Goal: Navigation & Orientation: Find specific page/section

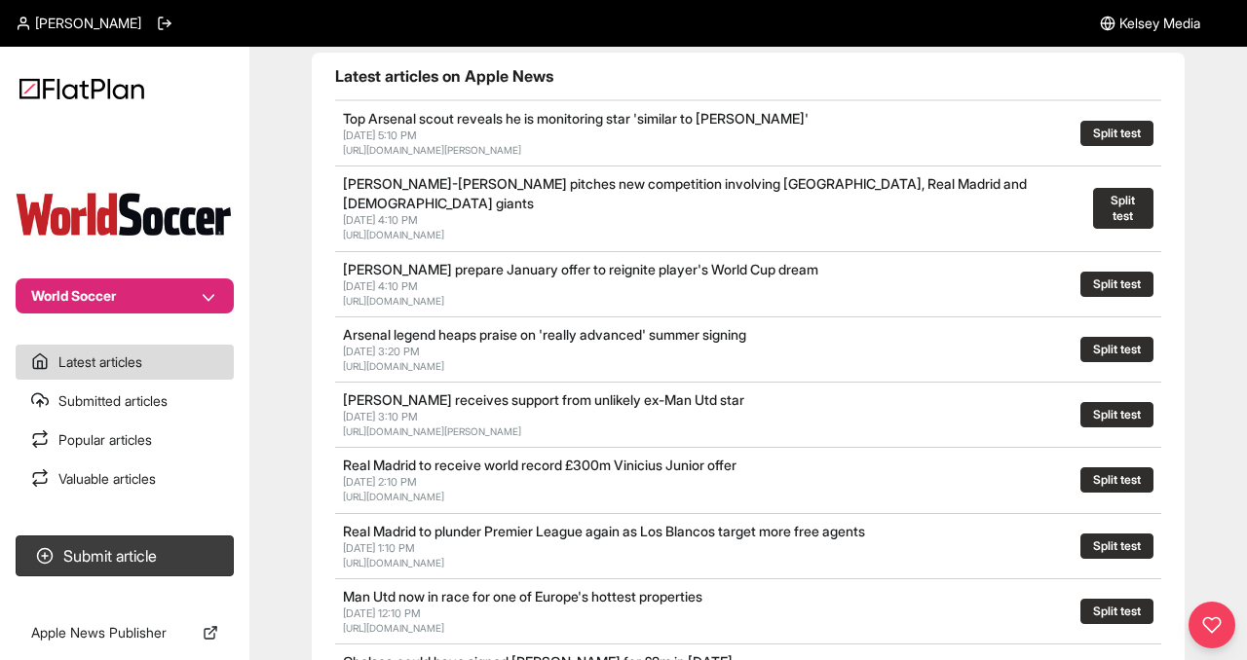
scroll to position [146, 0]
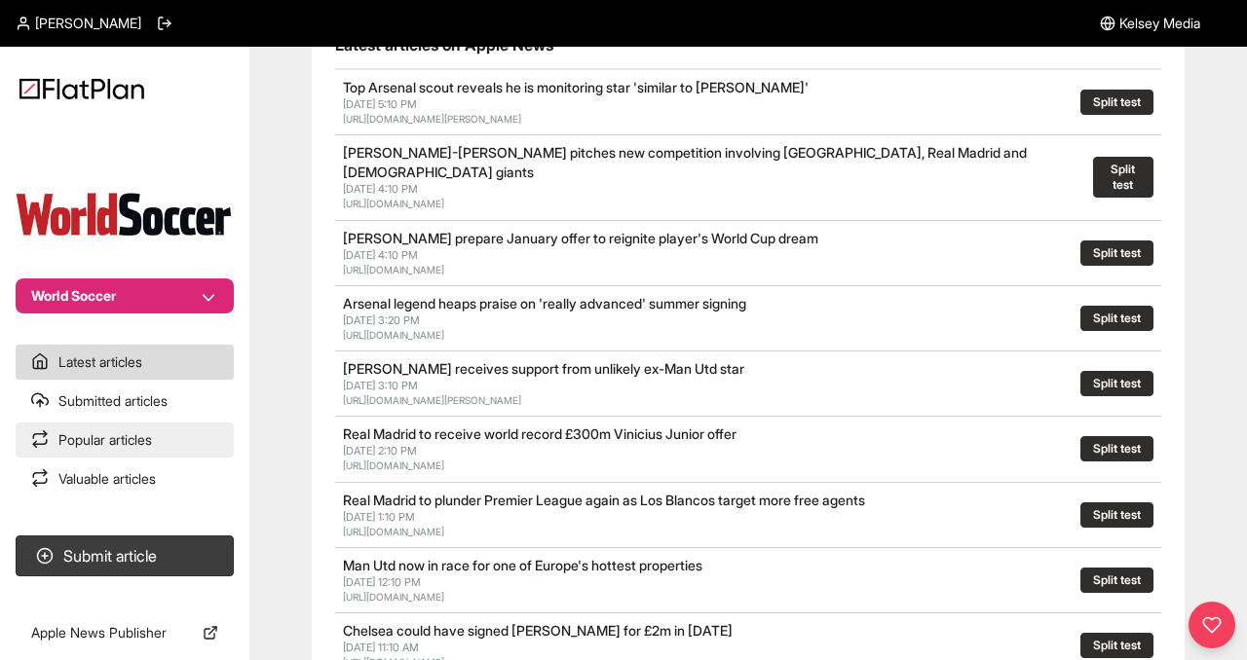
click at [70, 447] on link "Popular articles" at bounding box center [125, 440] width 218 height 35
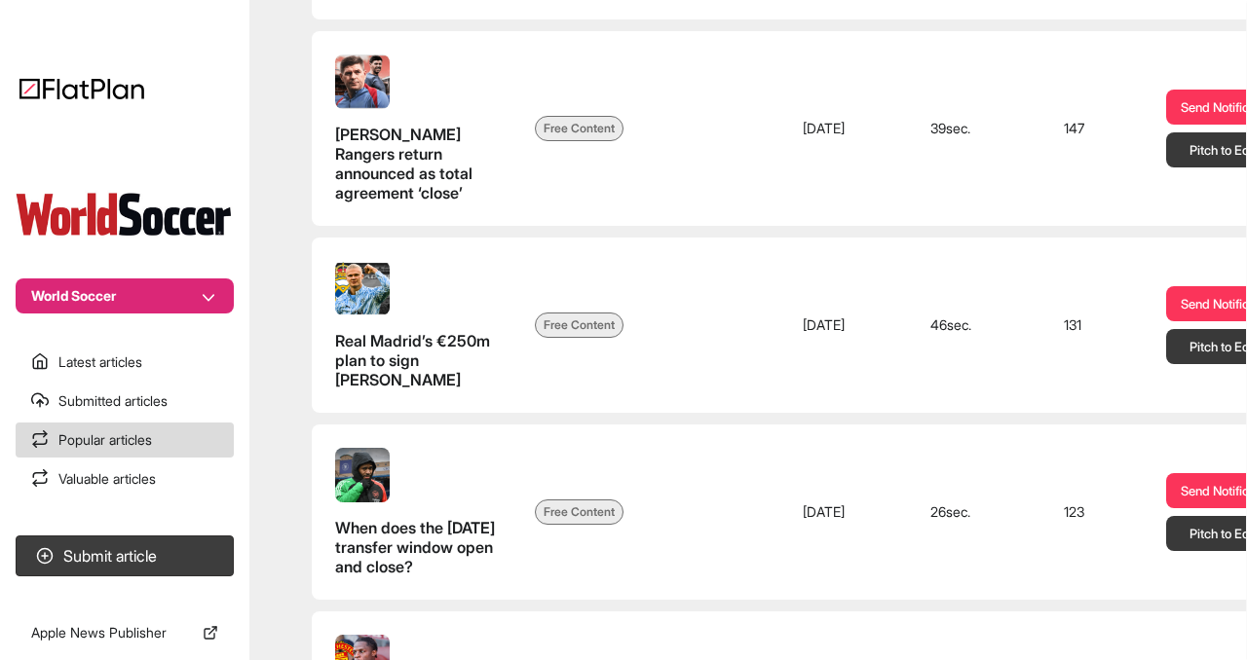
scroll to position [1443, 0]
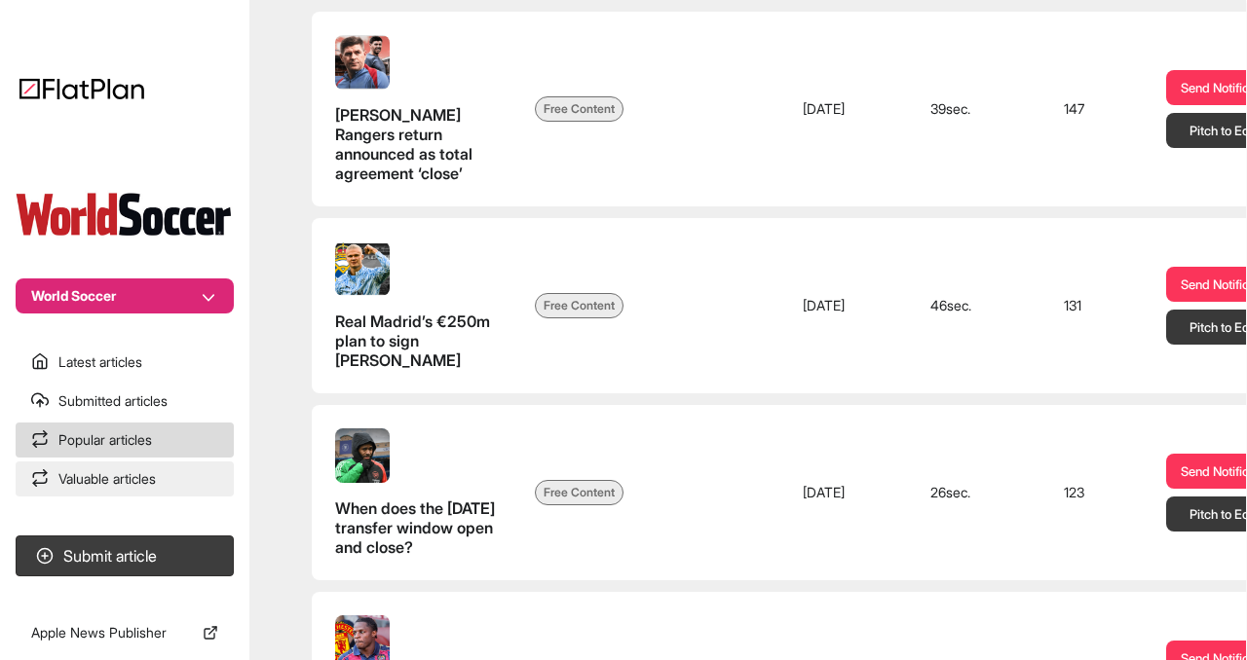
click at [146, 470] on link "Valuable articles" at bounding box center [125, 479] width 218 height 35
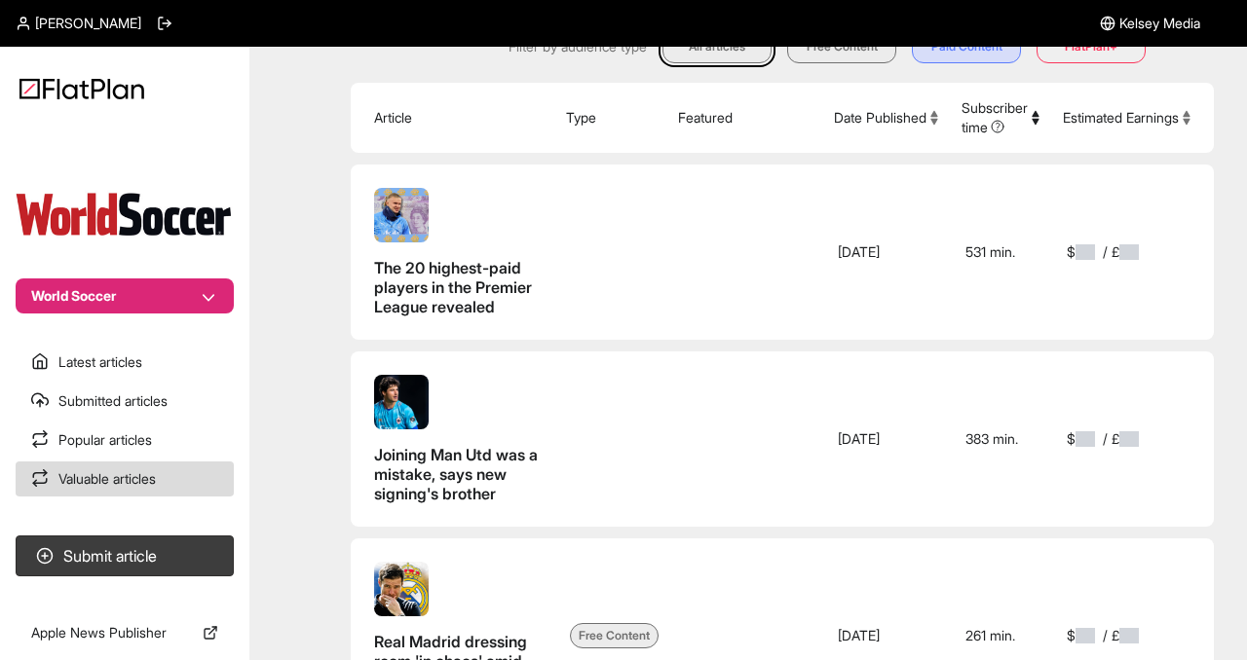
scroll to position [252, 0]
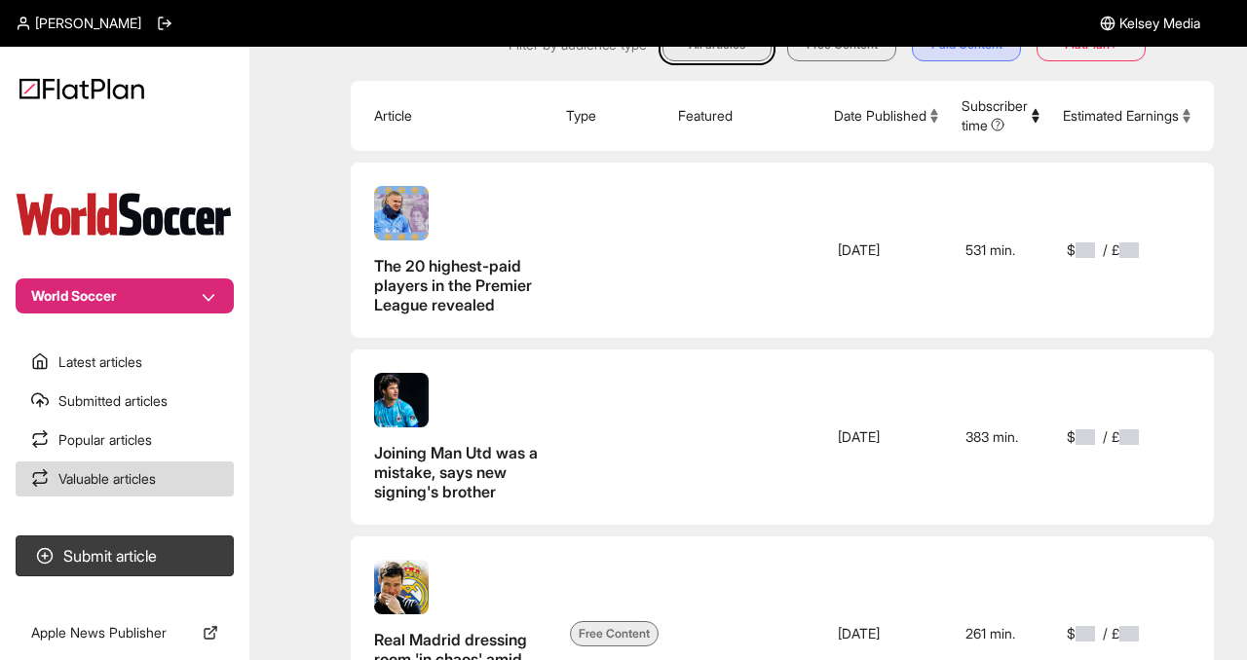
click at [1073, 122] on button "Estimated Earnings" at bounding box center [1127, 115] width 128 height 19
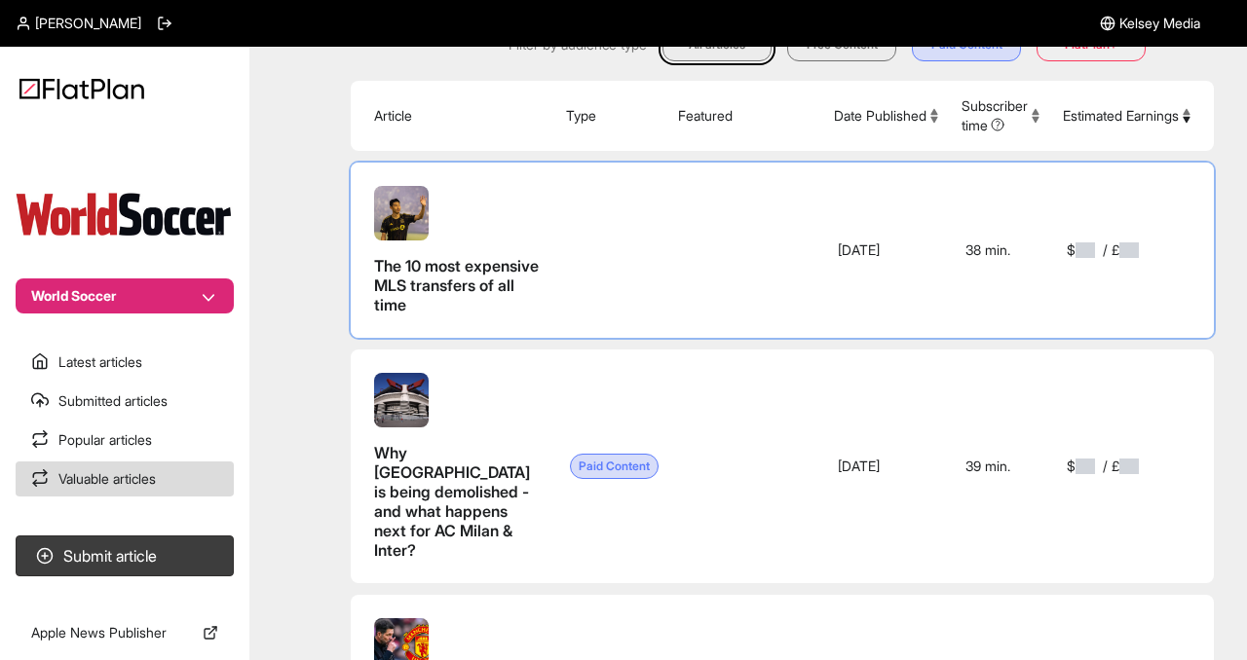
click at [1075, 258] on span at bounding box center [1084, 250] width 19 height 16
click at [1075, 257] on span at bounding box center [1084, 250] width 19 height 16
click at [1119, 258] on span at bounding box center [1128, 250] width 19 height 16
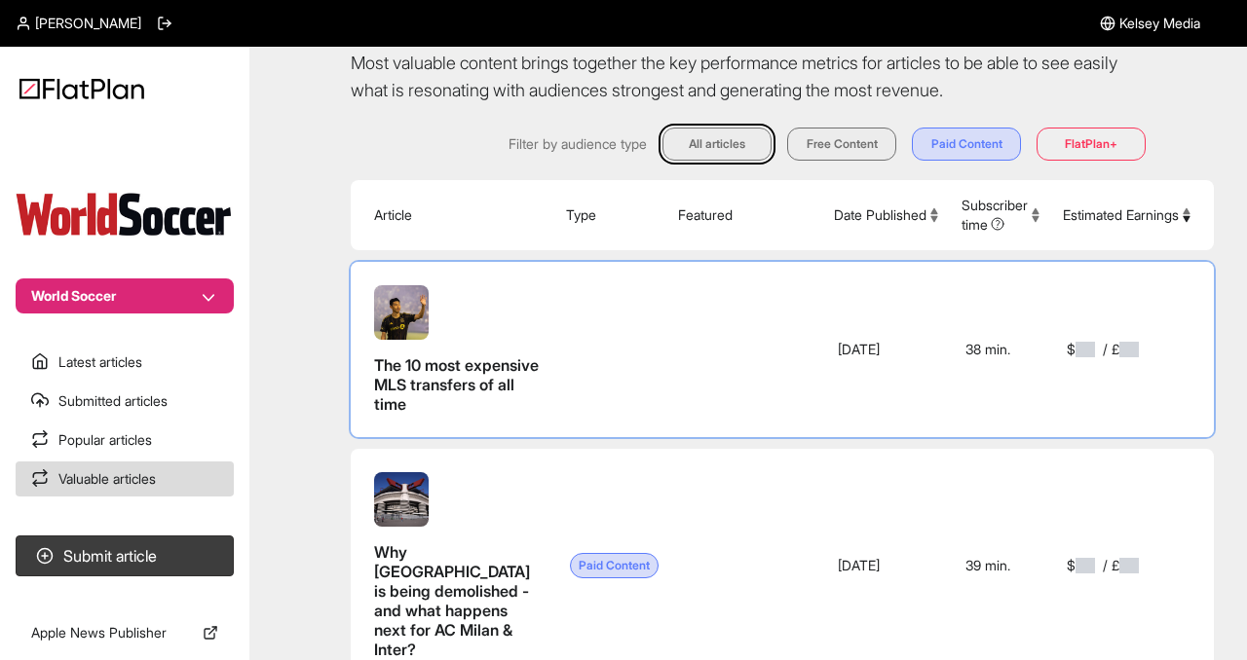
scroll to position [157, 0]
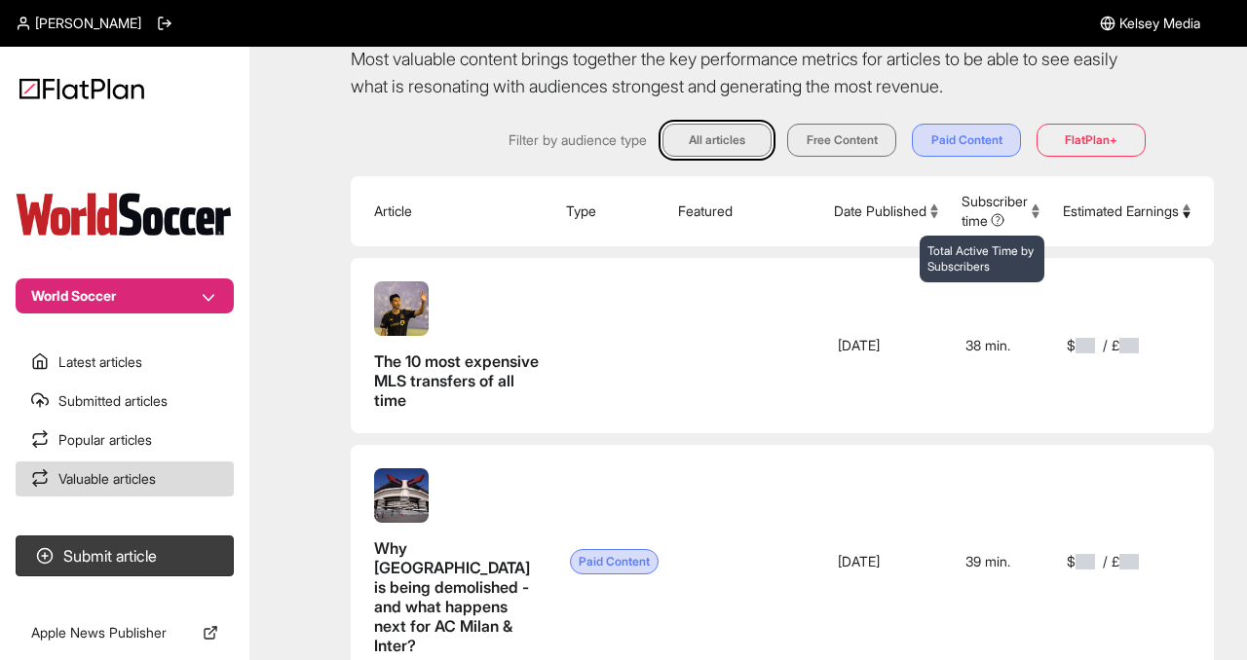
click at [989, 215] on icon at bounding box center [997, 220] width 16 height 16
click at [961, 214] on span "Subscriber time Total Active Time by Subscribers" at bounding box center [994, 211] width 66 height 39
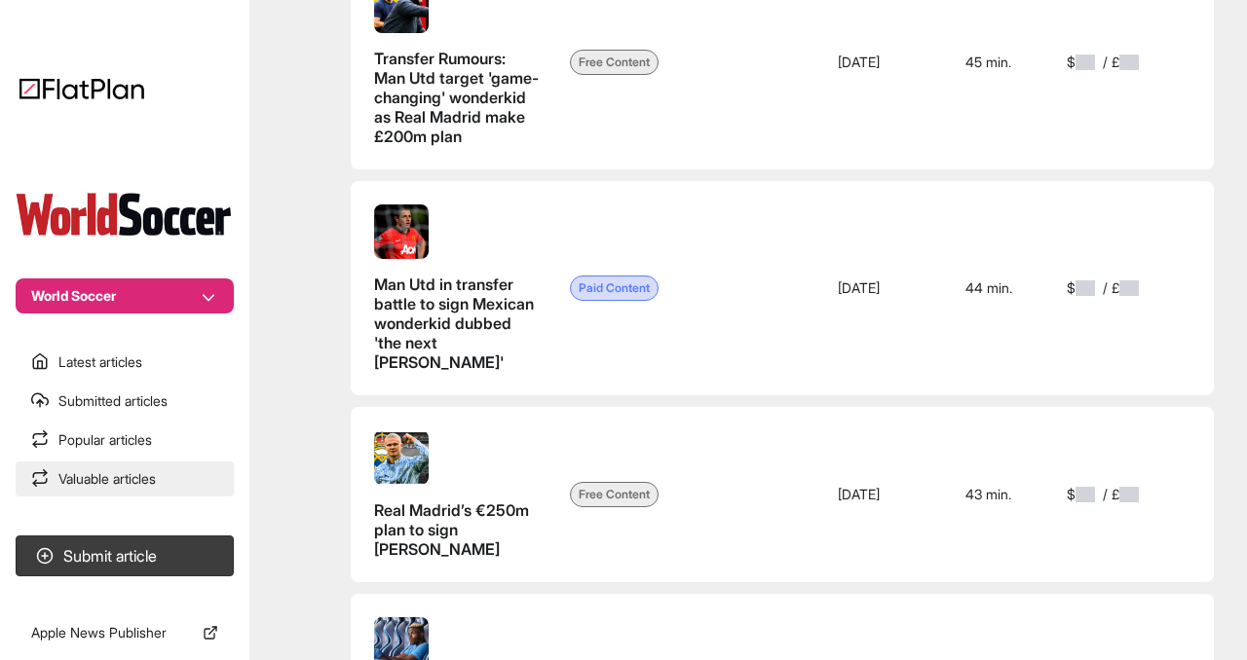
scroll to position [5080, 0]
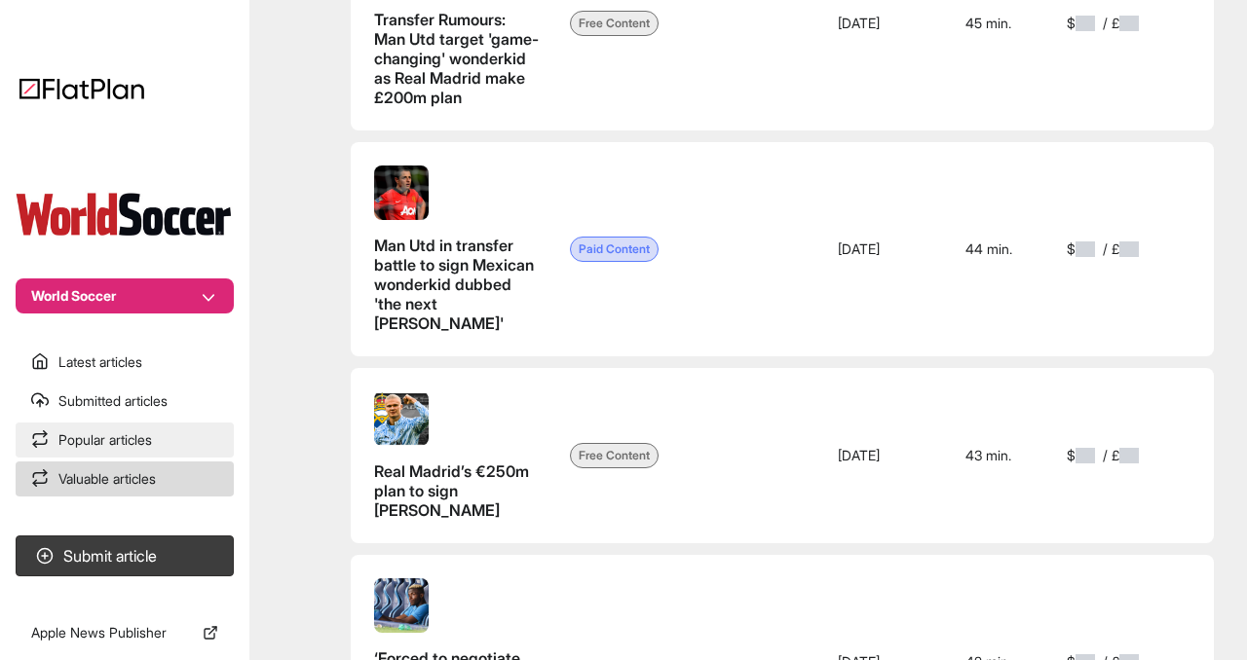
click at [109, 438] on link "Popular articles" at bounding box center [125, 440] width 218 height 35
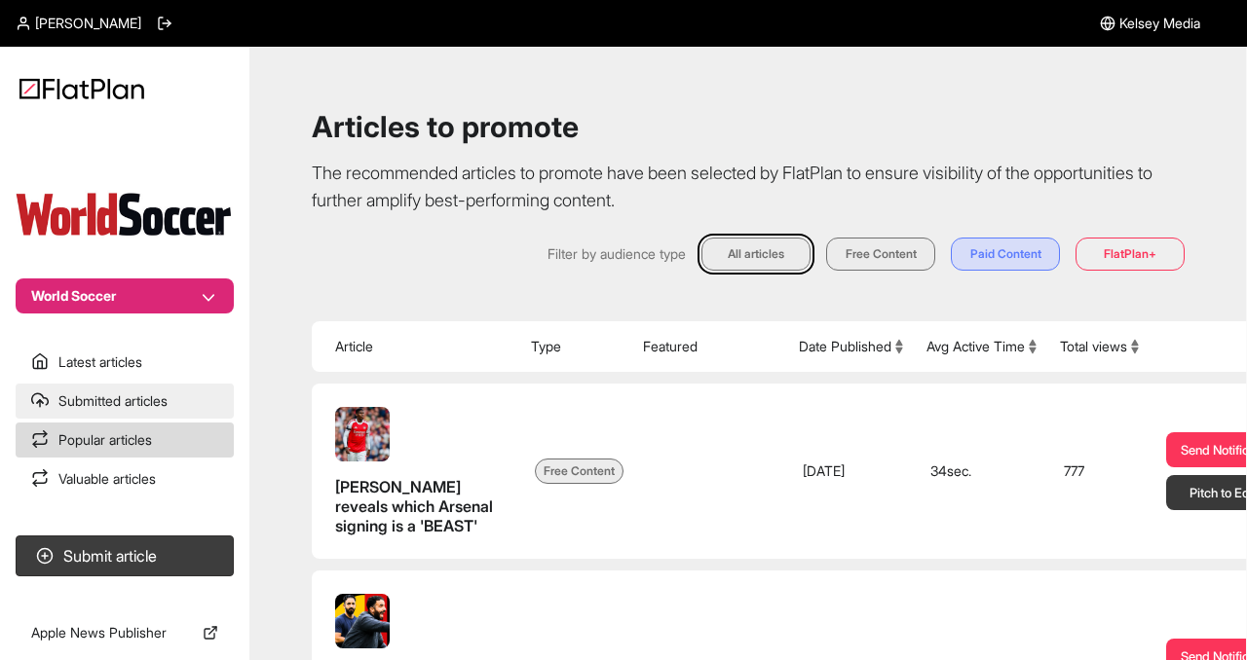
click at [102, 395] on link "Submitted articles" at bounding box center [125, 401] width 218 height 35
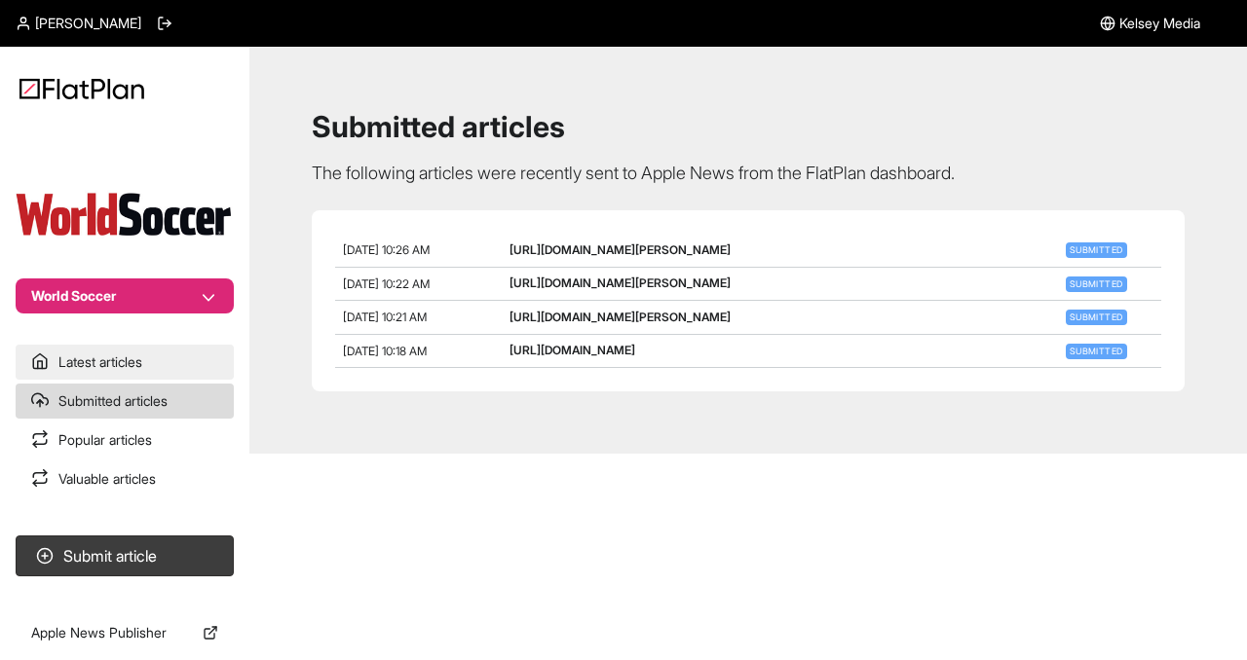
click at [93, 372] on link "Latest articles" at bounding box center [125, 362] width 218 height 35
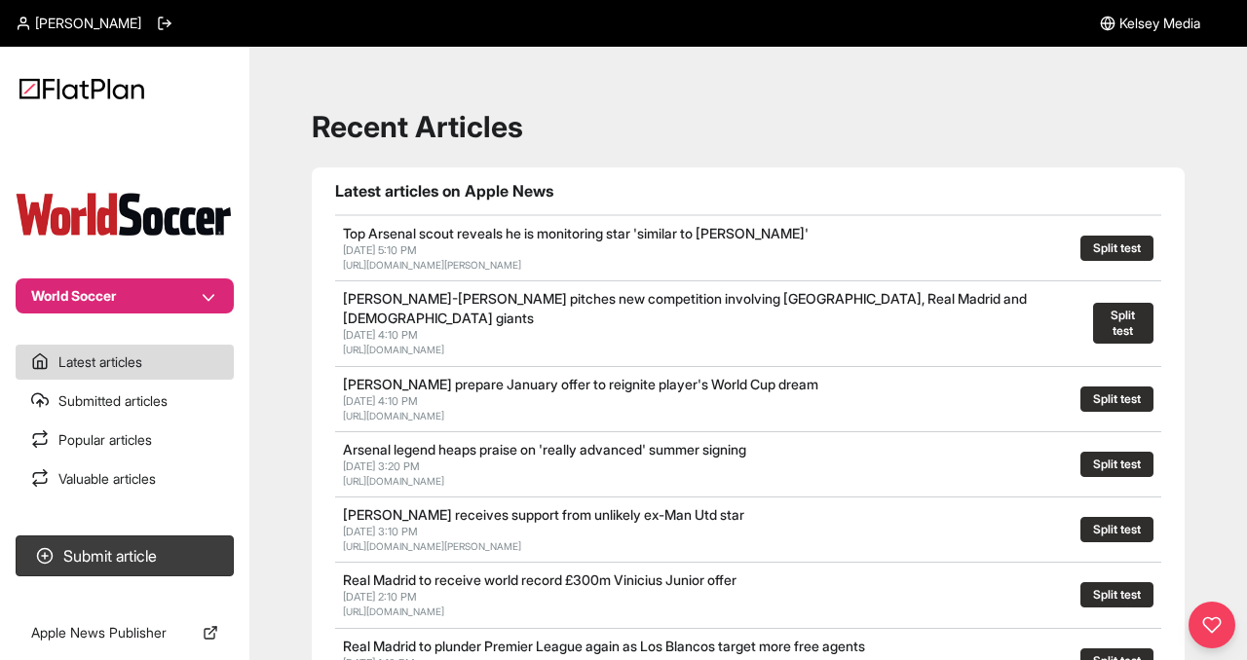
click at [154, 280] on button "World Soccer" at bounding box center [125, 296] width 218 height 35
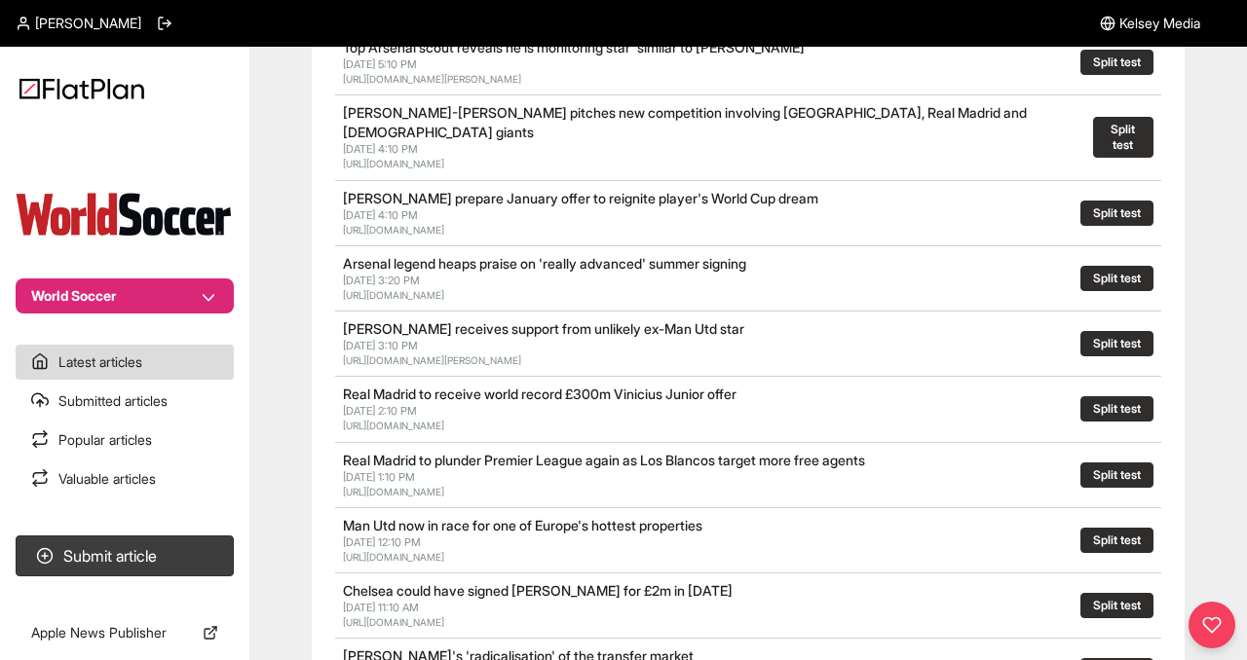
scroll to position [214, 0]
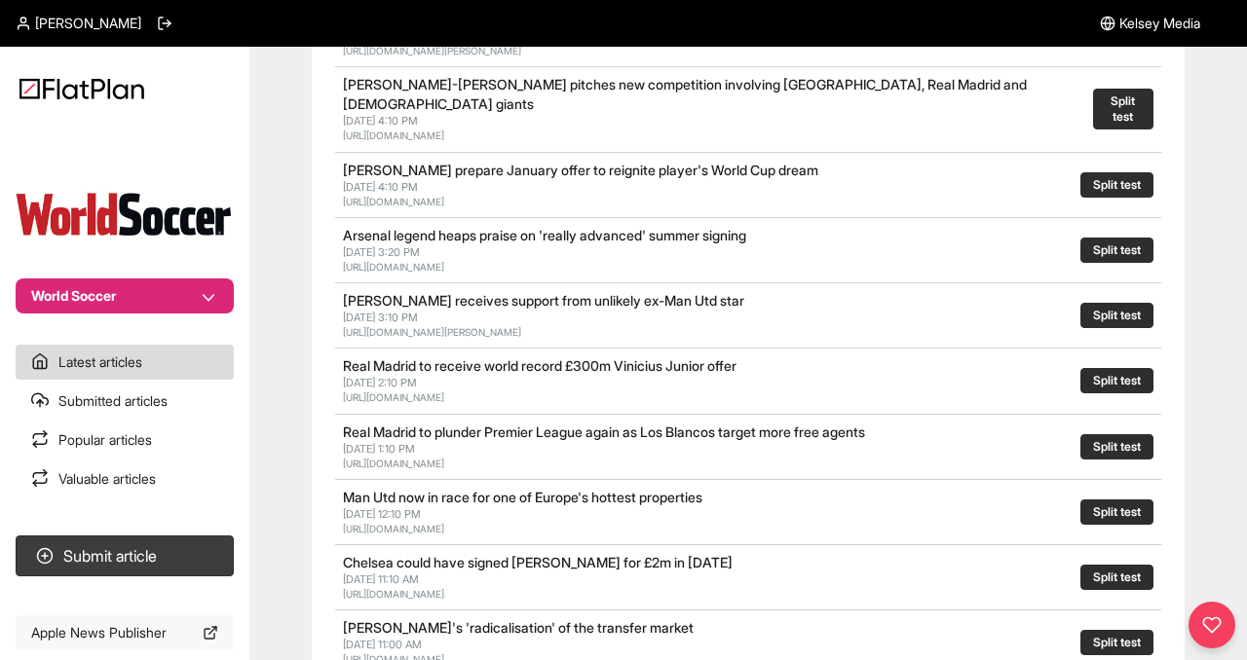
click at [72, 627] on link "Apple News Publisher" at bounding box center [125, 632] width 218 height 35
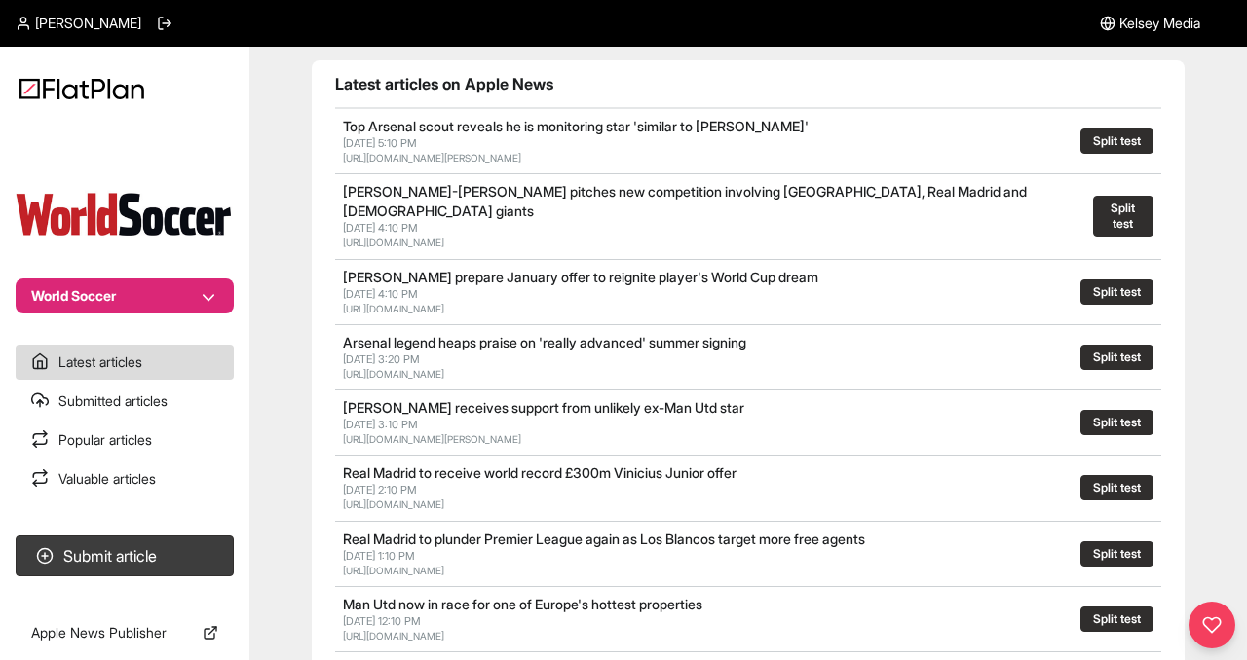
scroll to position [75, 0]
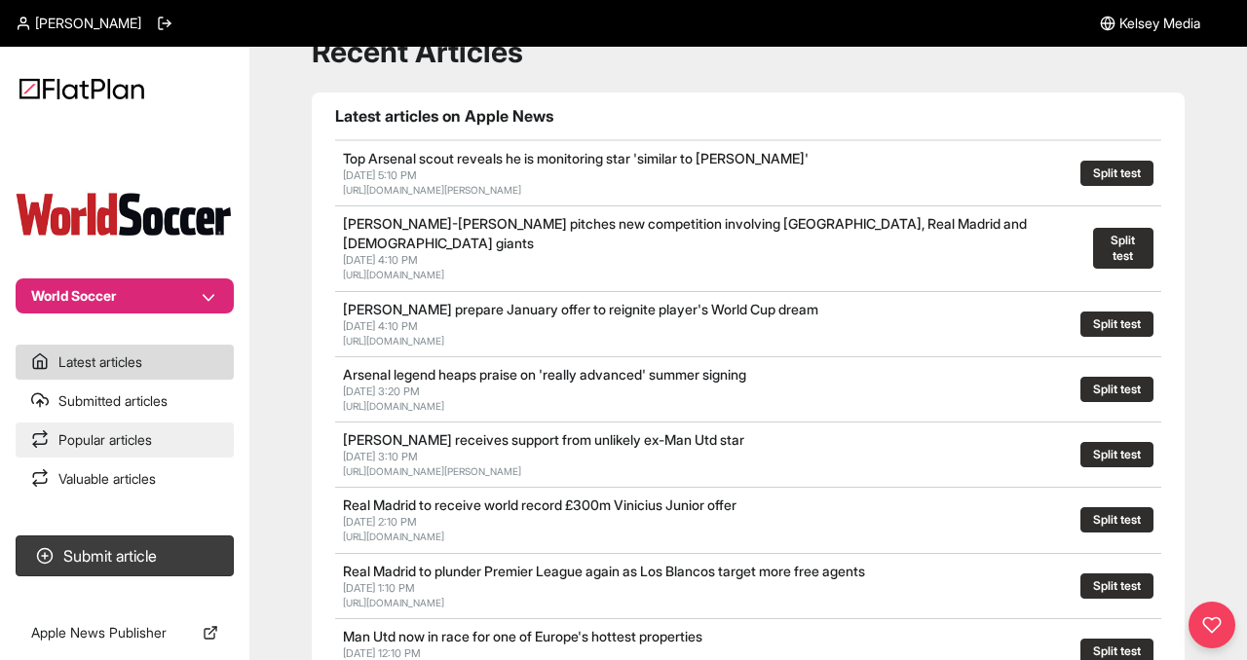
click at [118, 440] on link "Popular articles" at bounding box center [125, 440] width 218 height 35
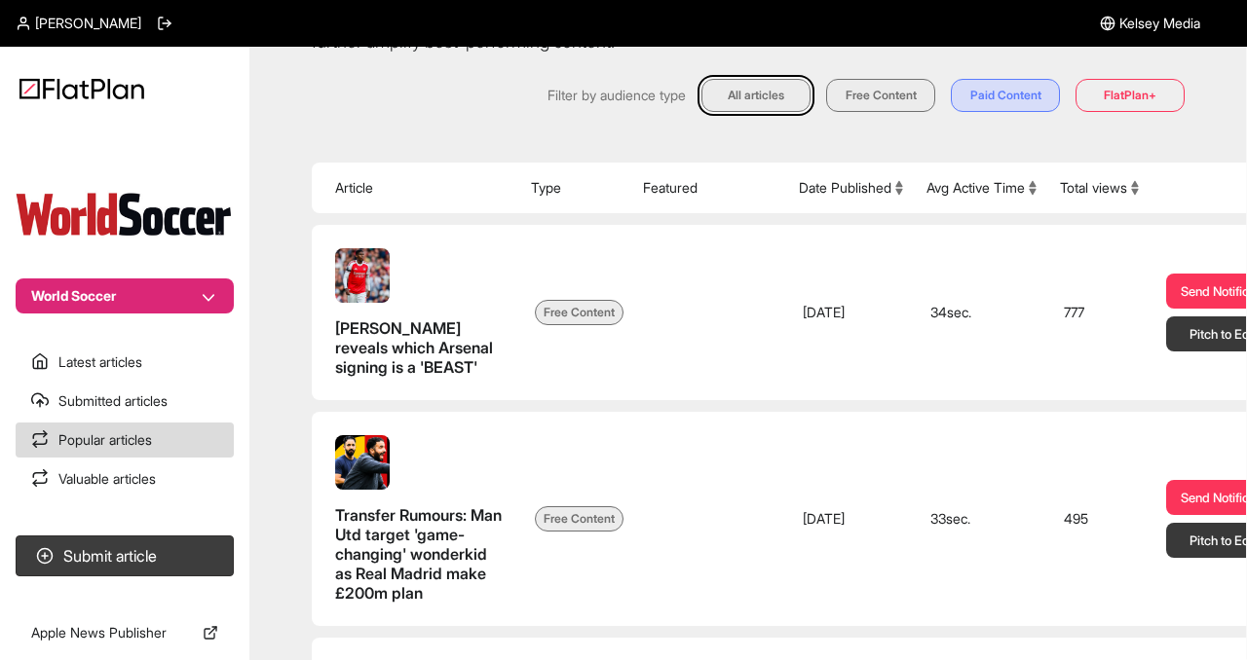
scroll to position [130, 0]
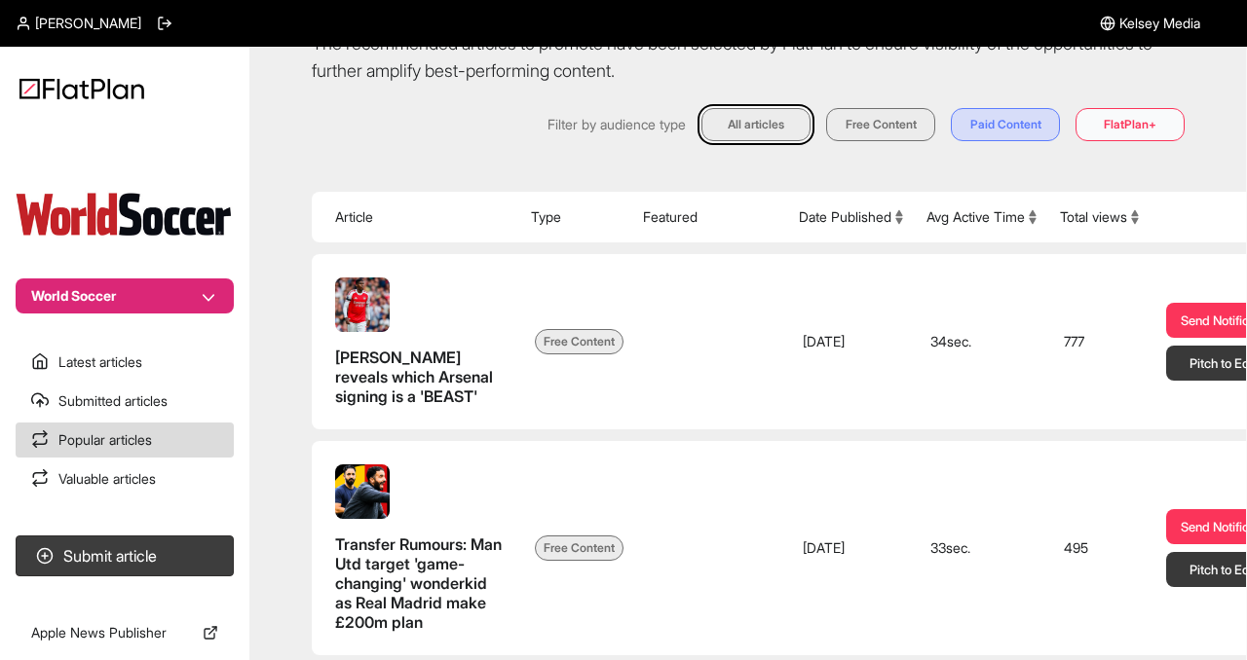
click at [1111, 125] on button "FlatPlan+" at bounding box center [1129, 124] width 109 height 33
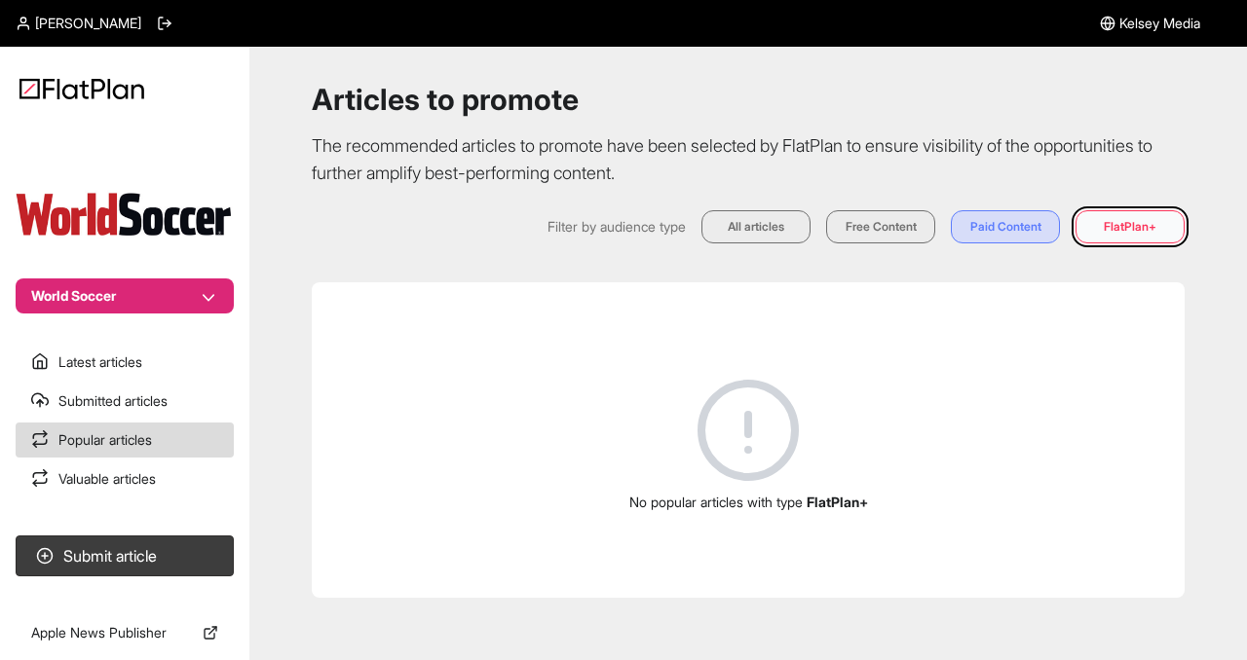
scroll to position [27, 0]
click at [896, 228] on button "Free Content" at bounding box center [880, 226] width 109 height 33
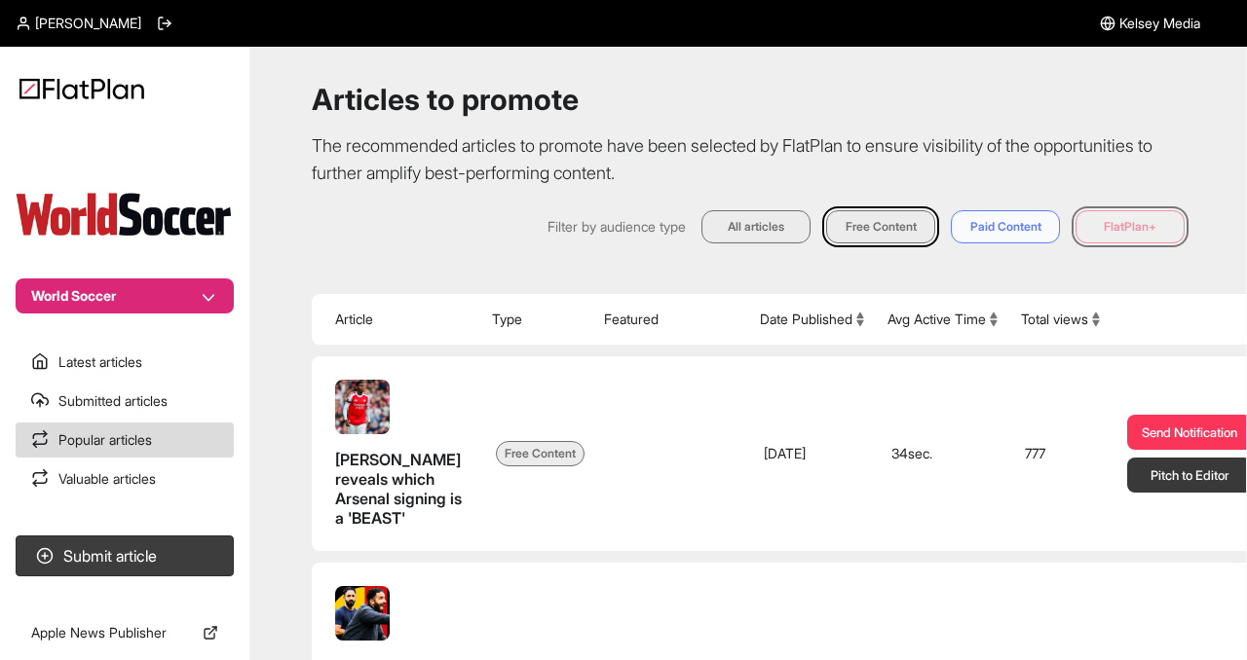
click at [1022, 225] on button "Paid Content" at bounding box center [1005, 226] width 109 height 33
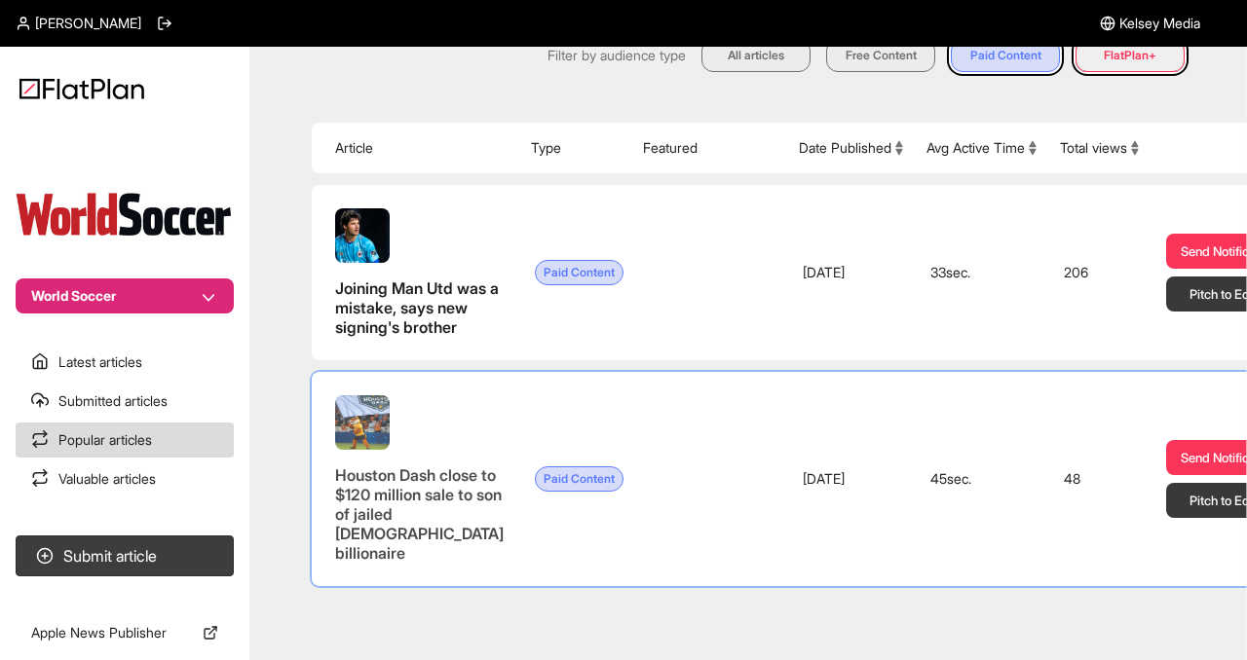
scroll to position [222, 0]
click at [352, 549] on span "Houston Dash close to $120 million sale to son of jailed [DEMOGRAPHIC_DATA] bil…" at bounding box center [419, 514] width 168 height 97
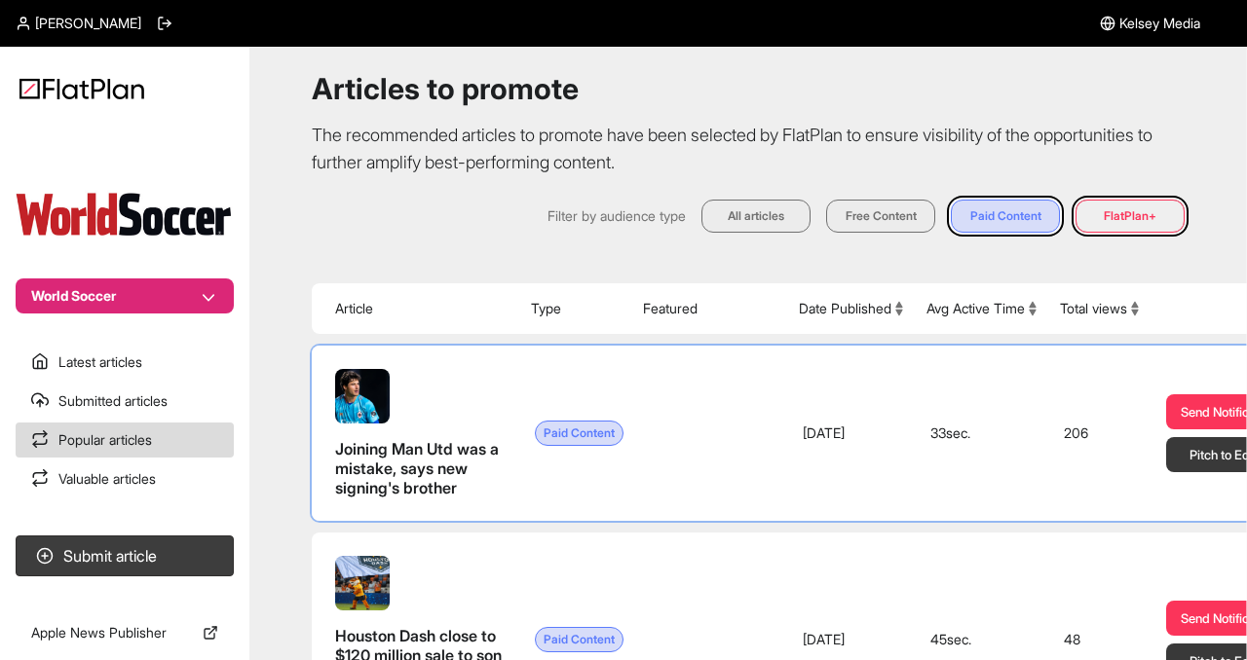
scroll to position [34, 0]
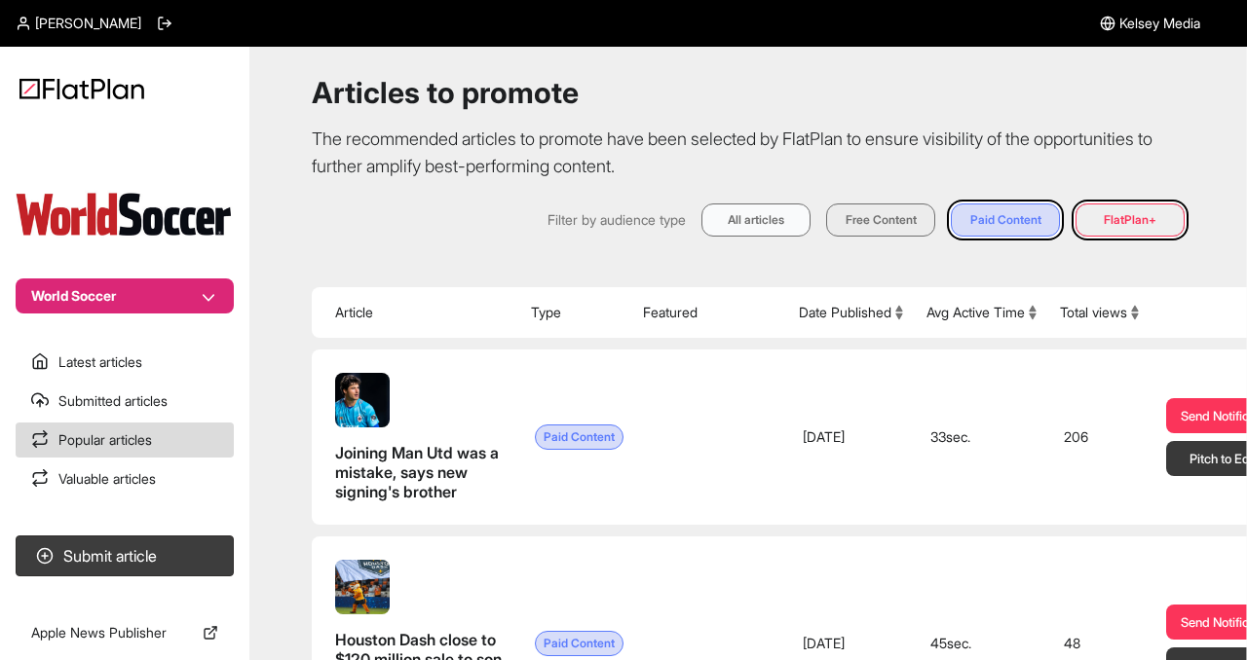
click at [757, 212] on button "All articles" at bounding box center [755, 220] width 109 height 33
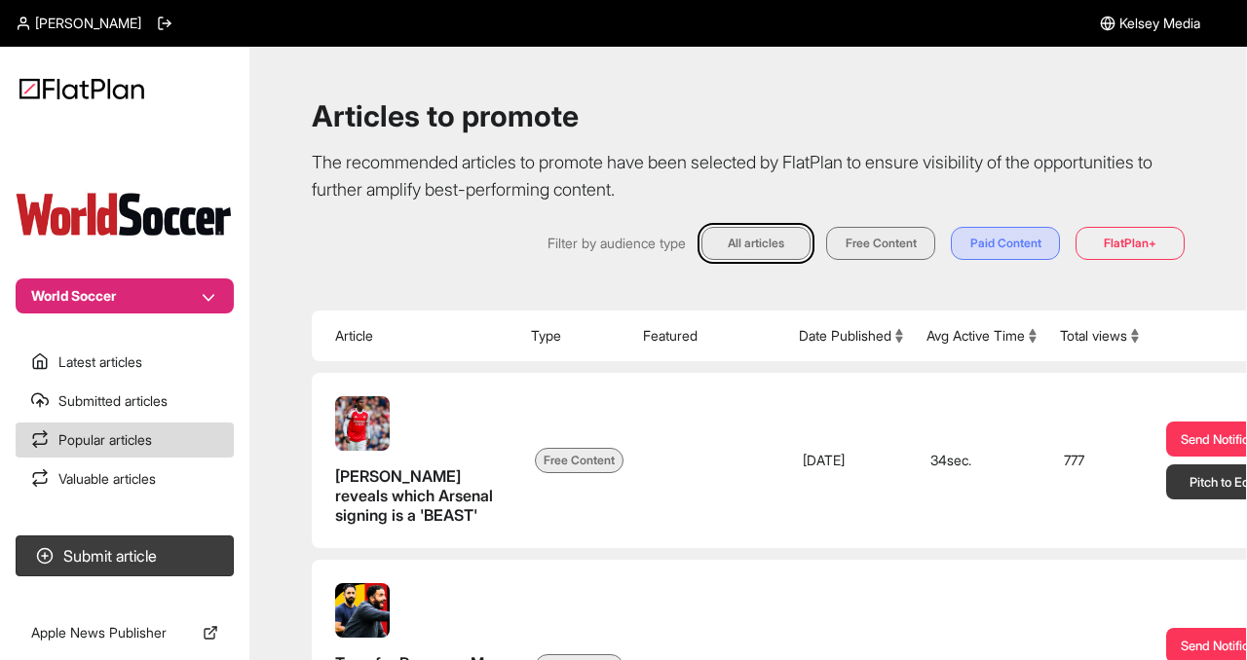
scroll to position [11, 1]
click at [77, 361] on link "Latest articles" at bounding box center [125, 362] width 218 height 35
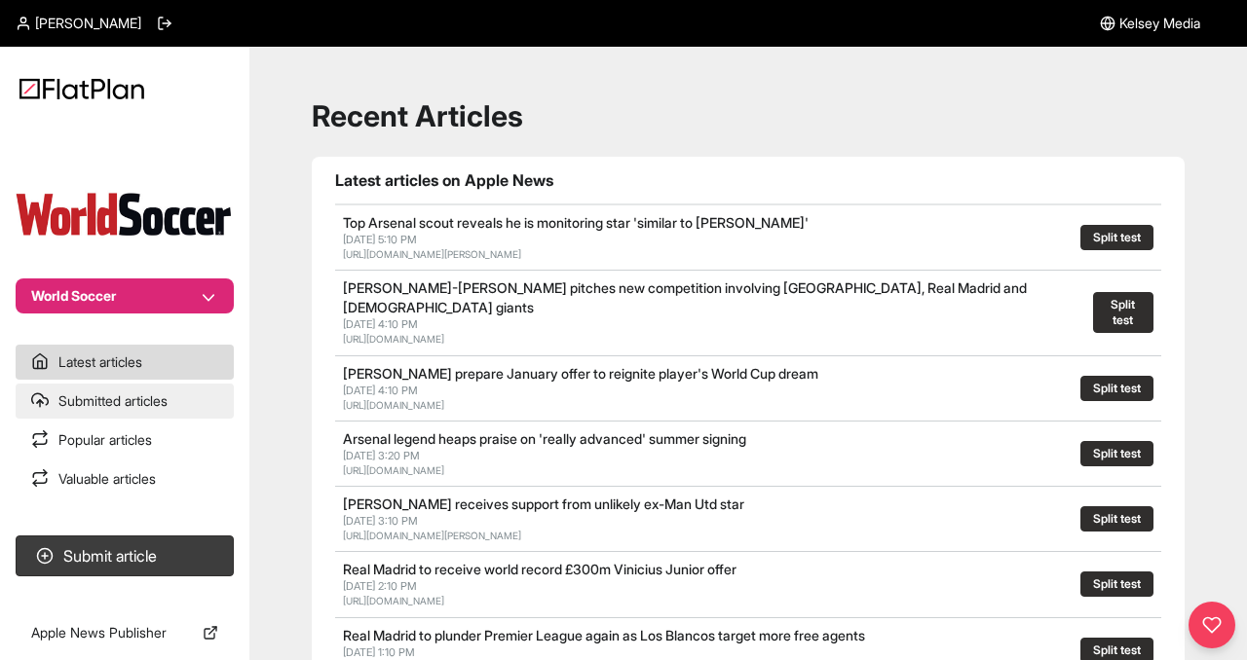
click at [93, 397] on link "Submitted articles" at bounding box center [125, 401] width 218 height 35
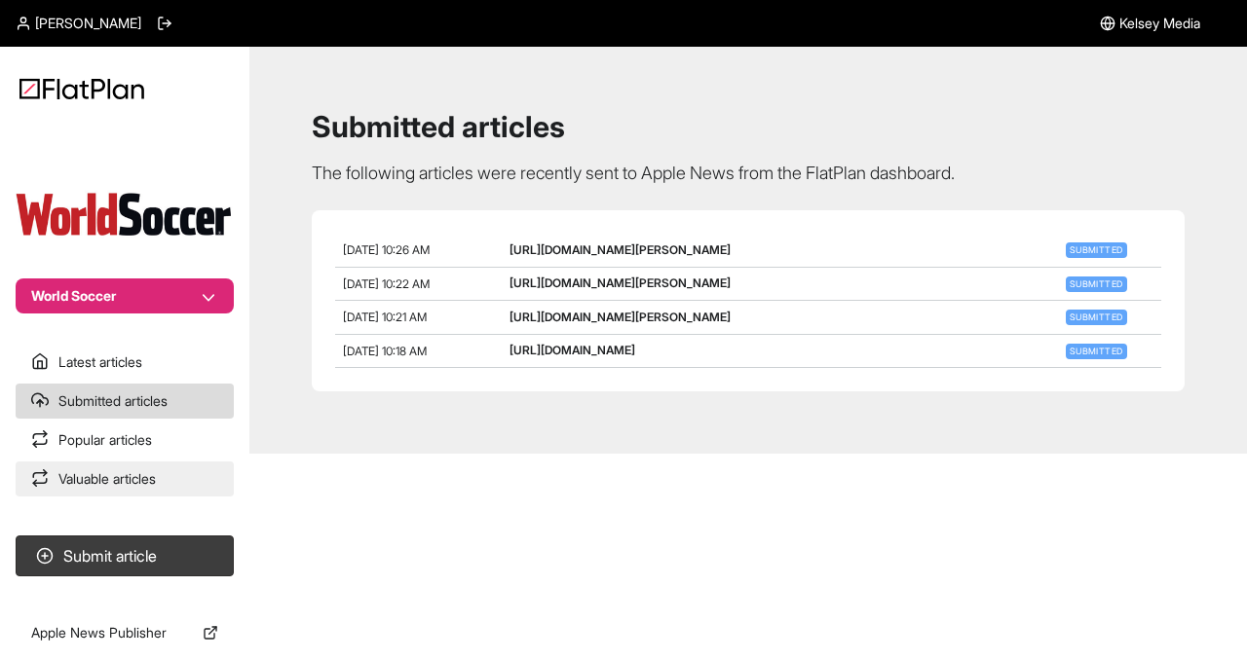
click at [122, 487] on link "Valuable articles" at bounding box center [125, 479] width 218 height 35
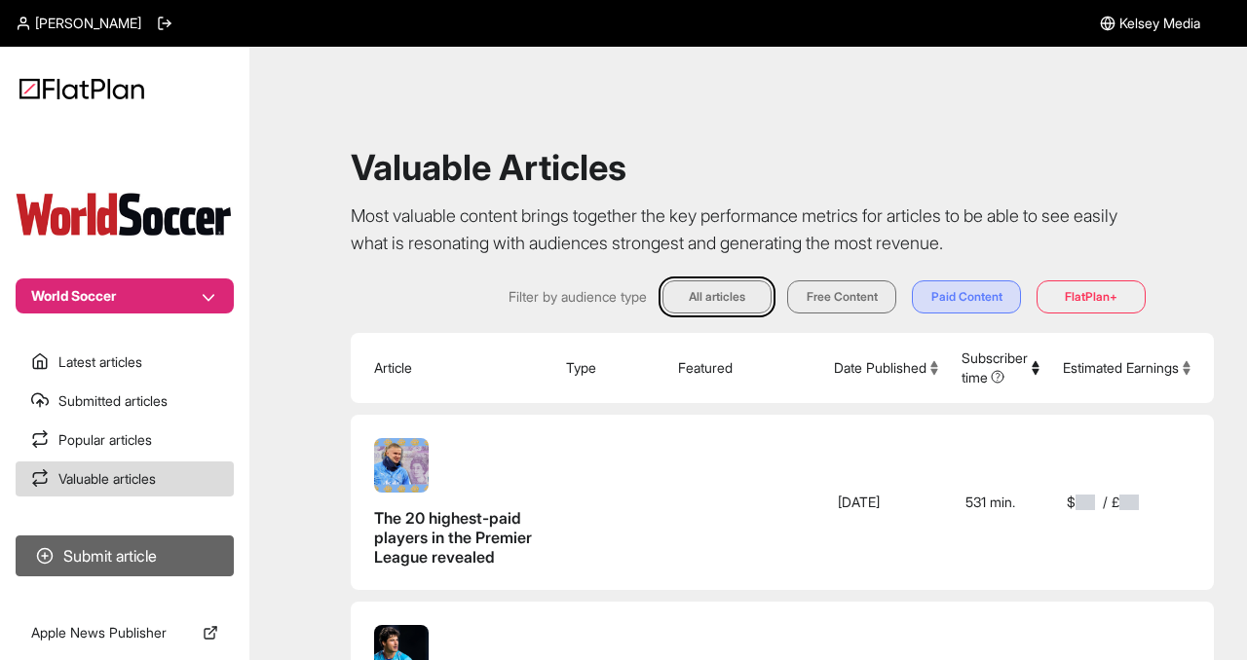
click at [119, 557] on button "Submit article" at bounding box center [125, 556] width 218 height 41
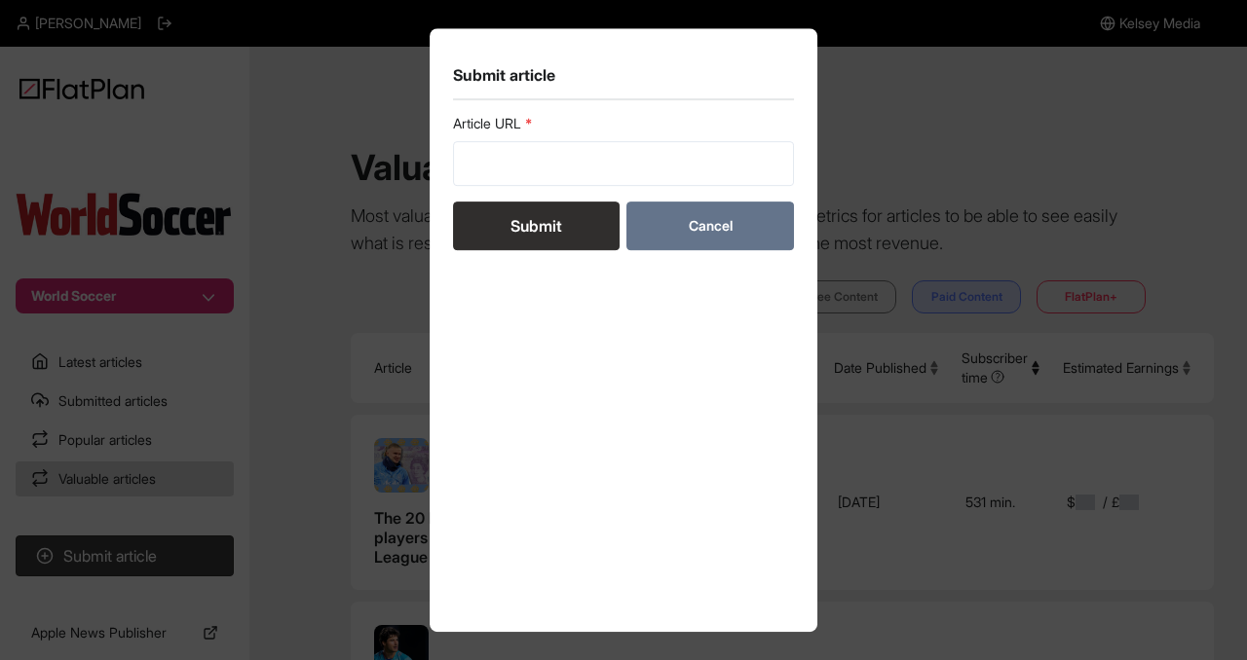
click at [715, 221] on button "Cancel" at bounding box center [709, 226] width 167 height 49
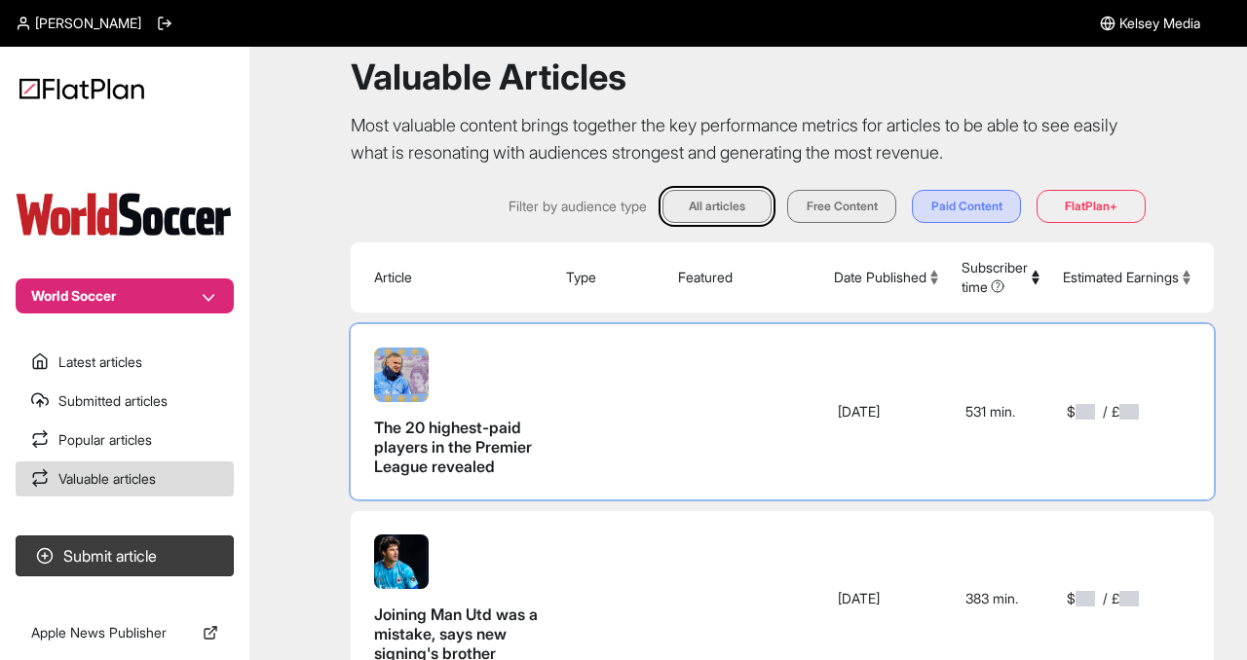
scroll to position [105, 0]
